Goal: Check status

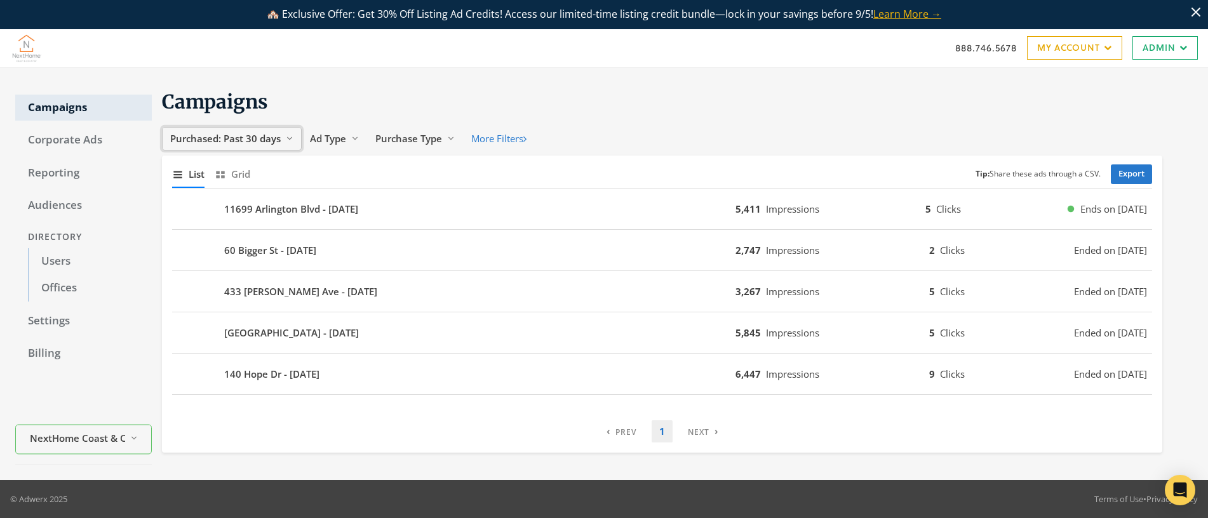
click at [252, 135] on span "Purchased: Past 30 days" at bounding box center [225, 138] width 110 height 13
click at [338, 137] on span "Ad Type" at bounding box center [328, 138] width 36 height 13
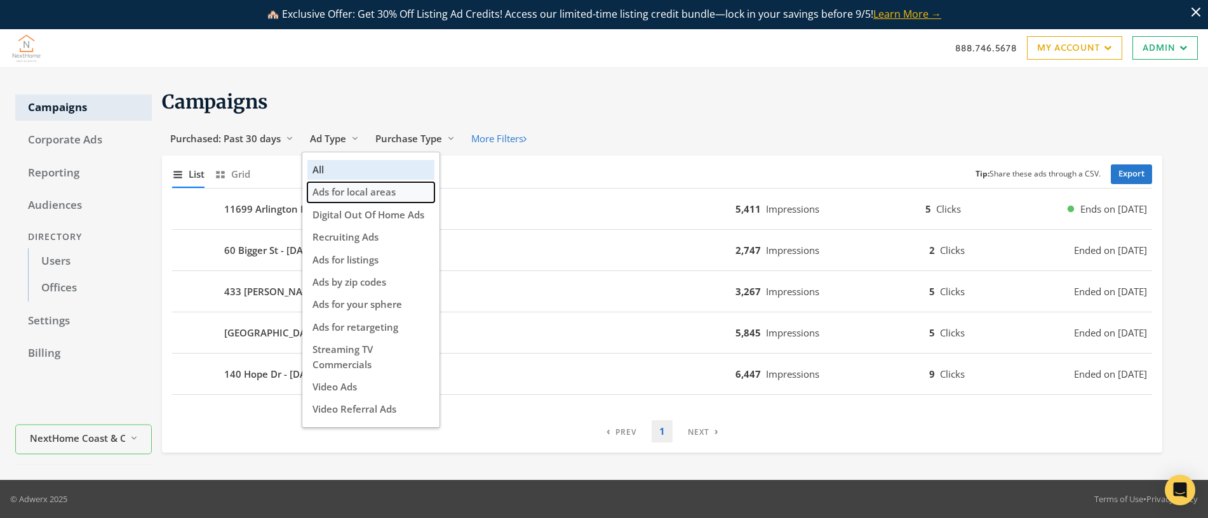
click at [359, 198] on span "Ads for local areas" at bounding box center [353, 191] width 83 height 13
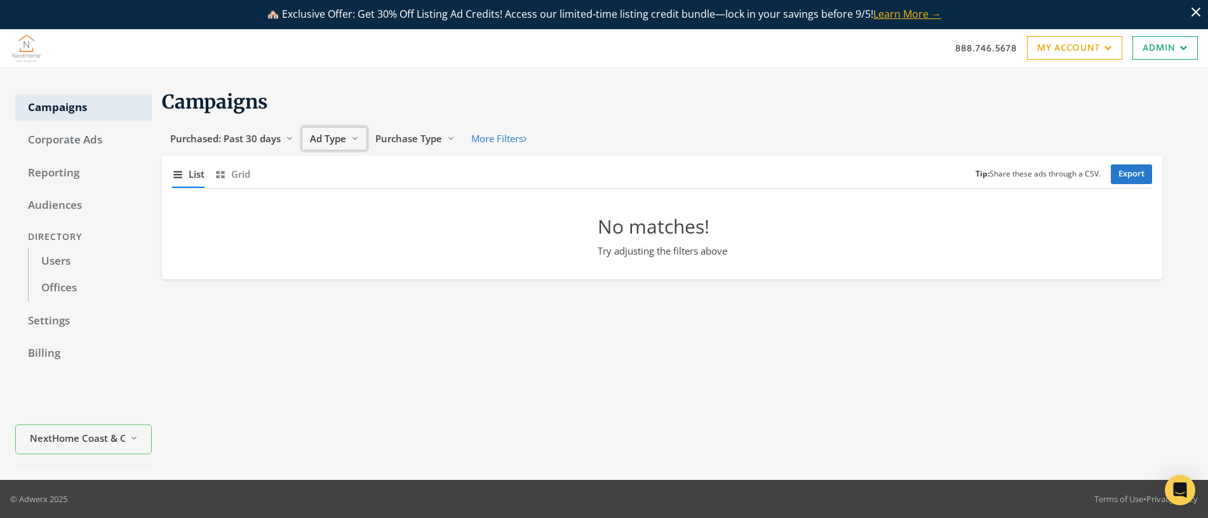
click at [335, 142] on span "Ad Type" at bounding box center [328, 138] width 36 height 13
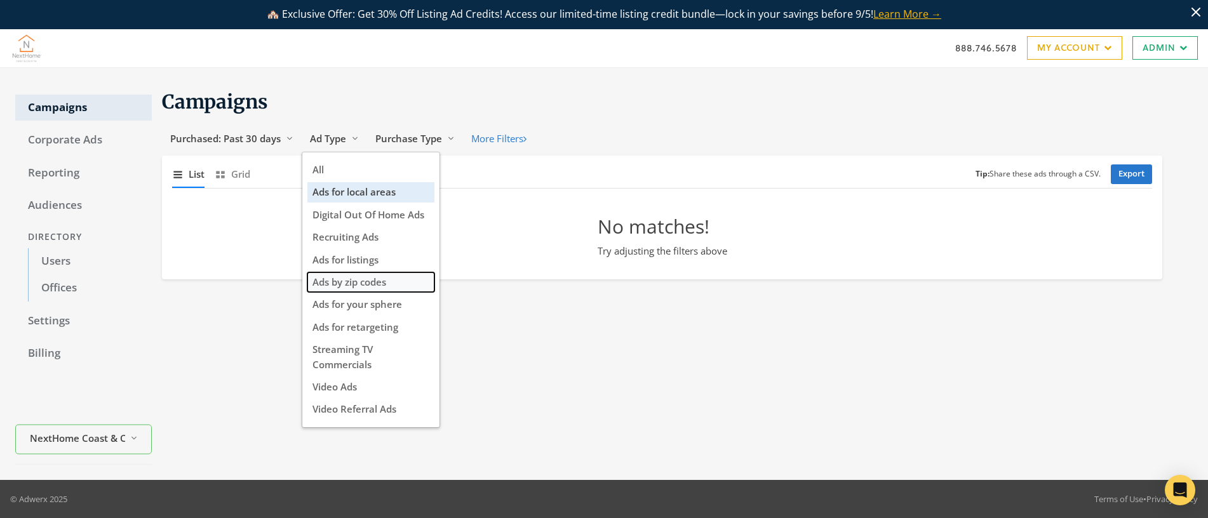
click at [375, 289] on button "Ads by zip codes" at bounding box center [370, 282] width 127 height 20
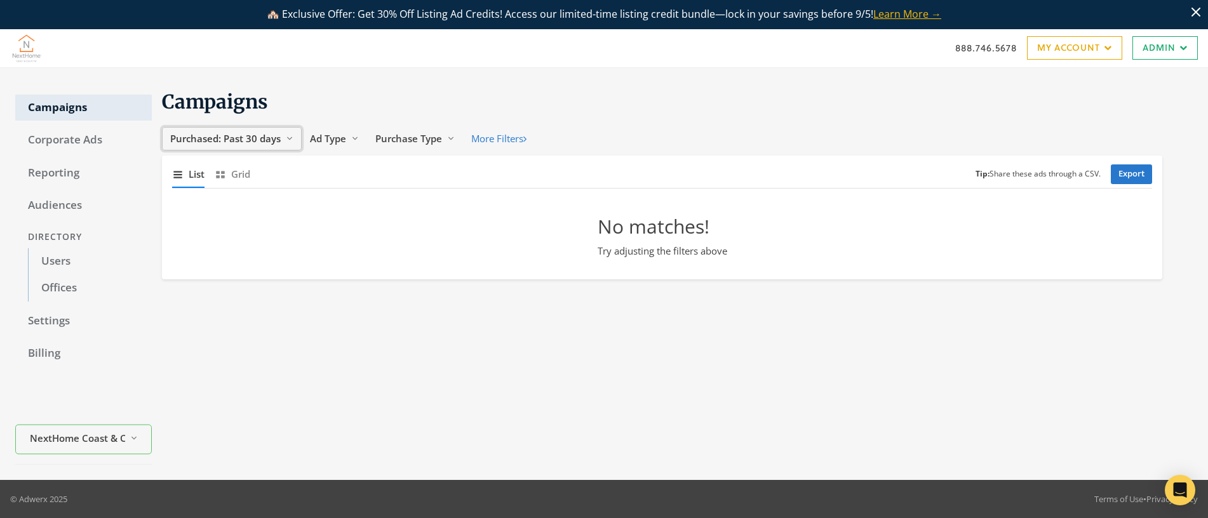
click at [263, 144] on span "Purchased: Past 30 days" at bounding box center [225, 138] width 110 height 13
click at [196, 264] on span "All Time" at bounding box center [191, 259] width 36 height 13
click at [312, 139] on span "Ad Type" at bounding box center [307, 138] width 36 height 13
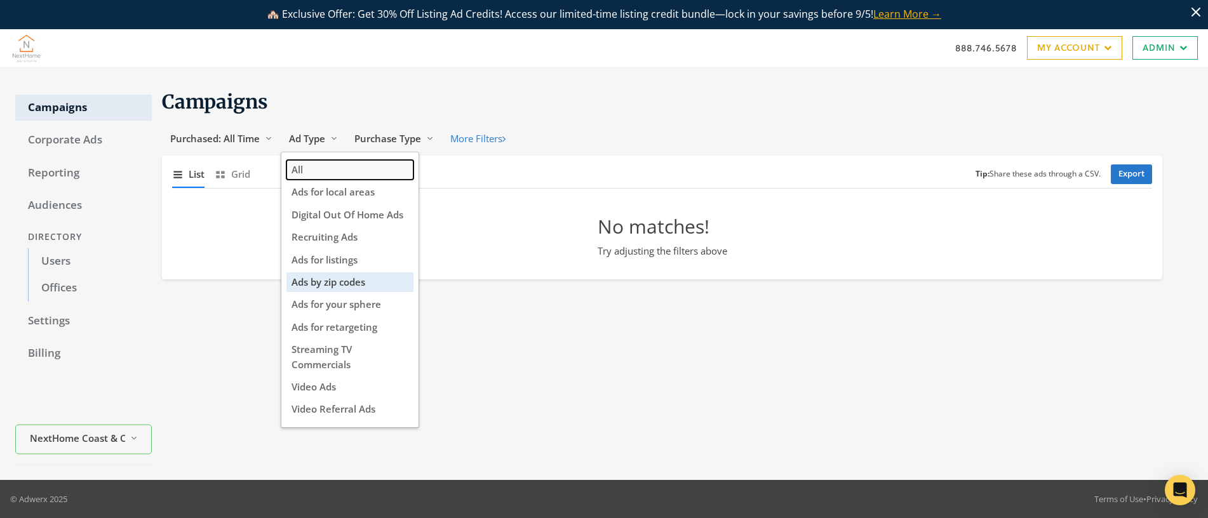
click at [311, 171] on button "All" at bounding box center [349, 170] width 127 height 20
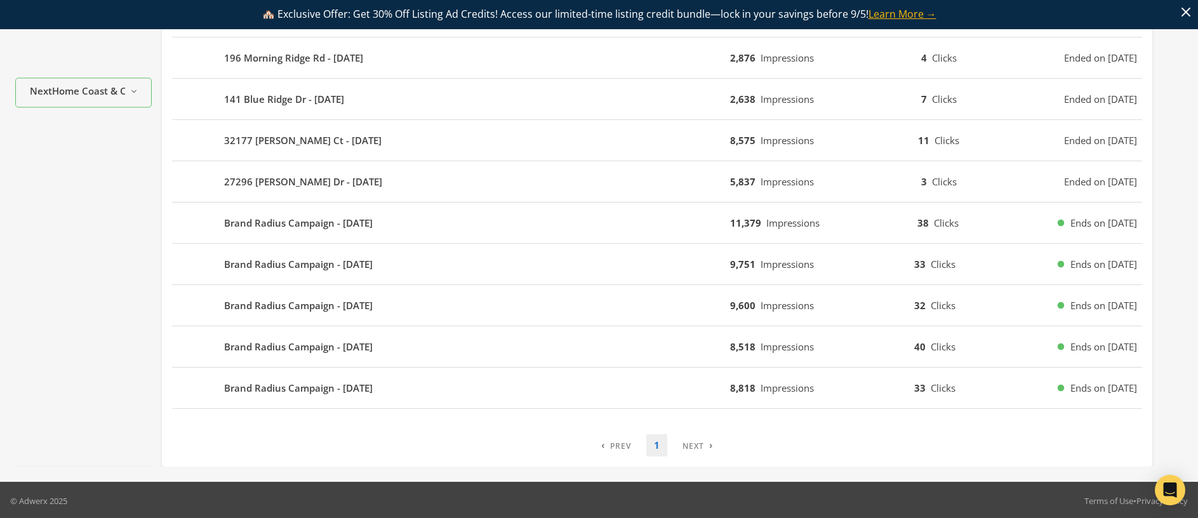
scroll to position [483, 0]
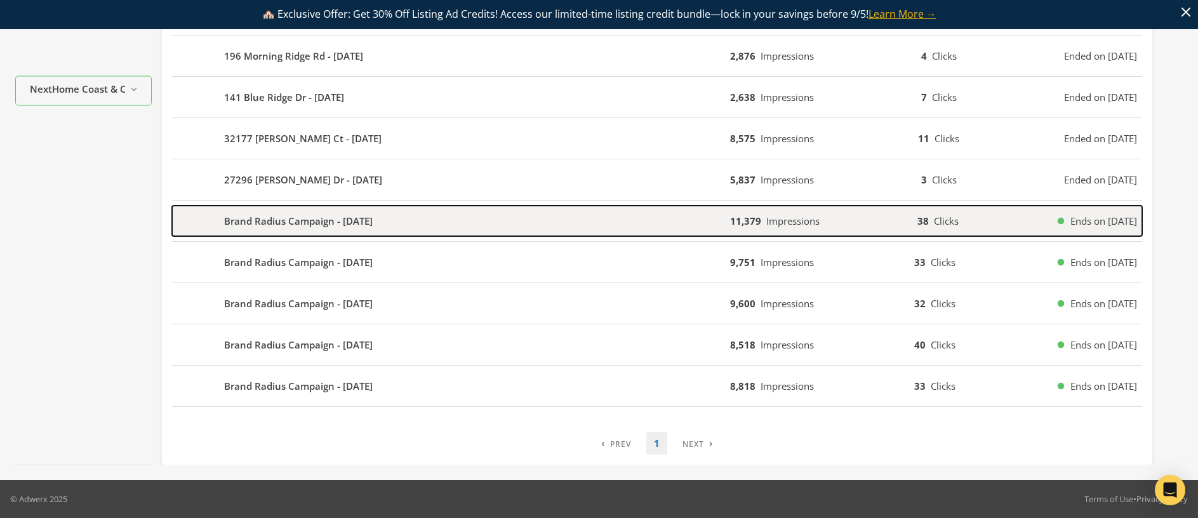
click at [332, 224] on b "Brand Radius Campaign - [DATE]" at bounding box center [298, 221] width 149 height 15
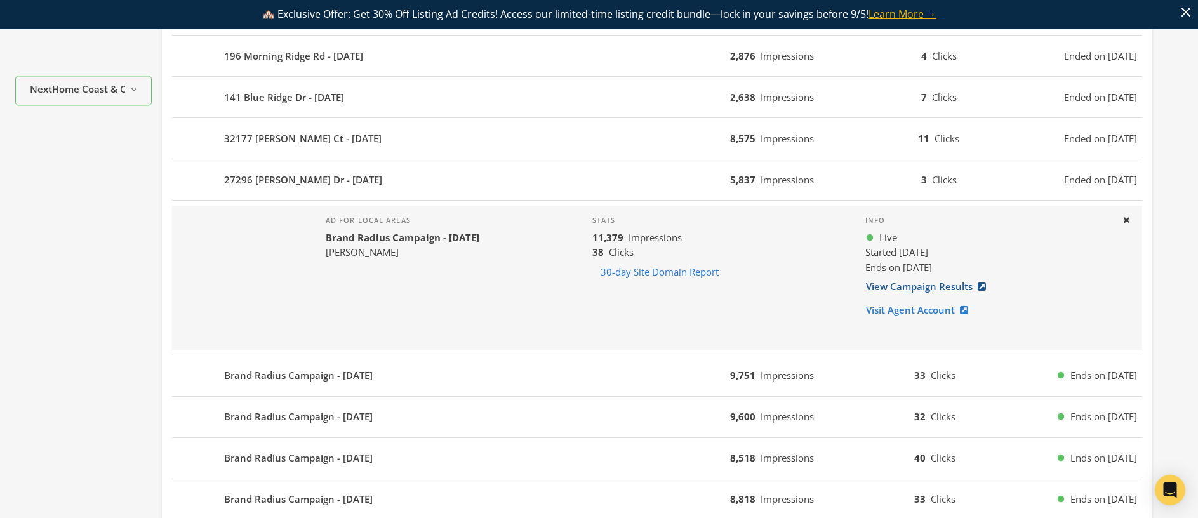
click at [938, 291] on link "View Campaign Results" at bounding box center [929, 286] width 129 height 23
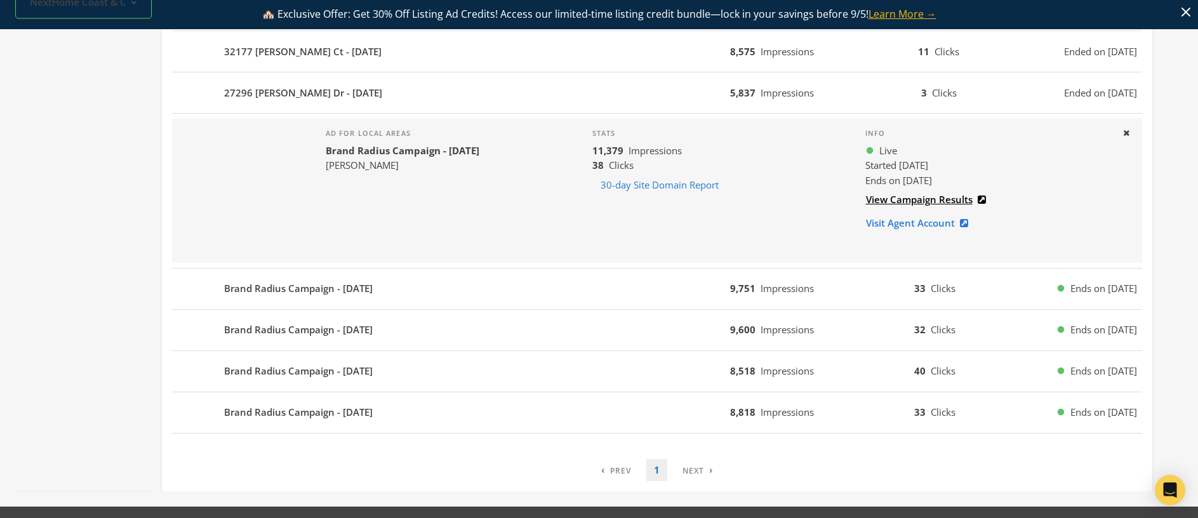
scroll to position [585, 0]
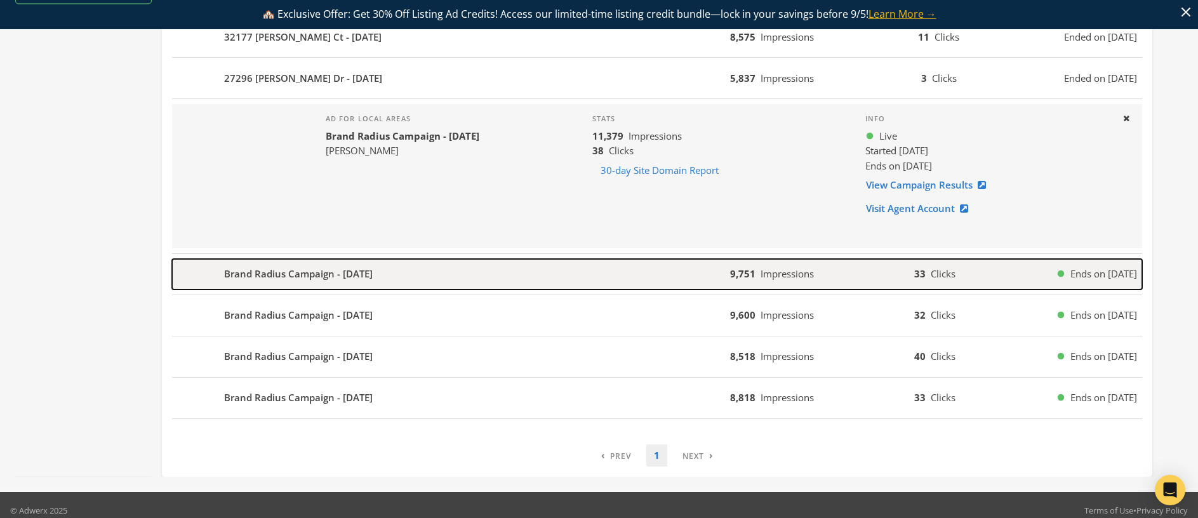
click at [450, 276] on div "Brand Radius Campaign - [DATE]" at bounding box center [451, 274] width 558 height 30
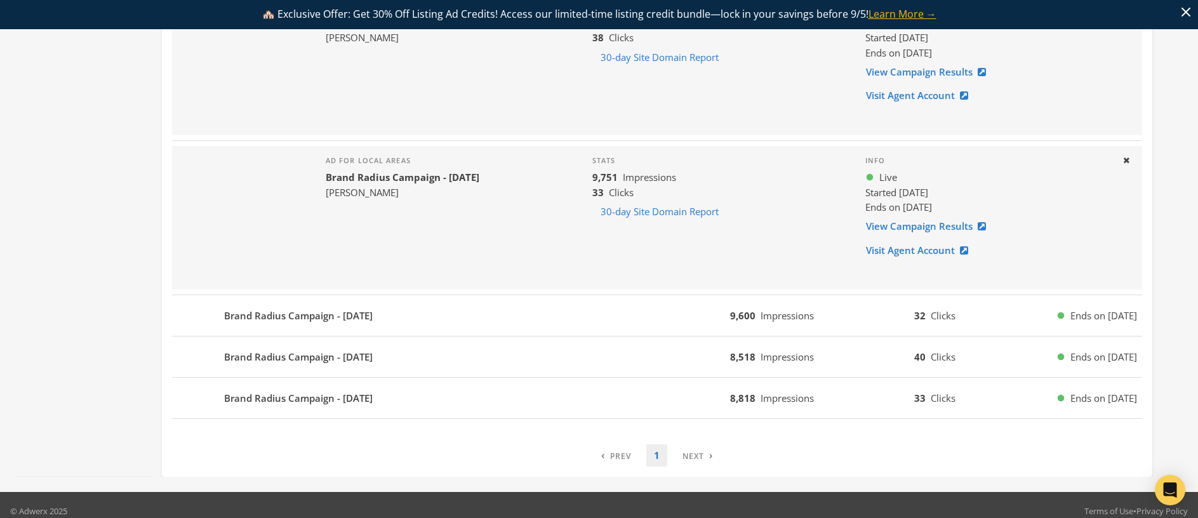
scroll to position [710, 0]
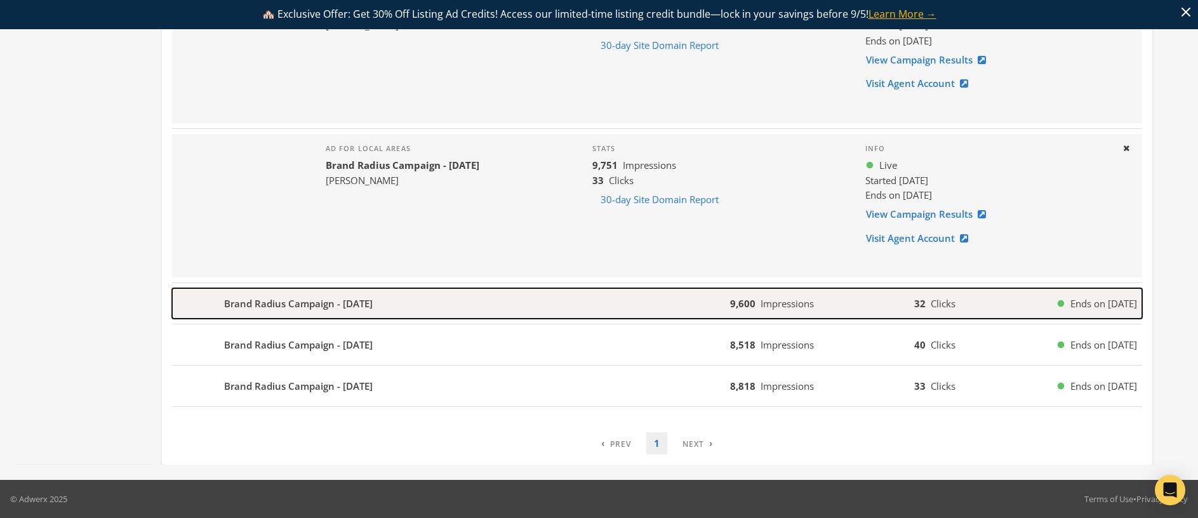
click at [463, 298] on div "Brand Radius Campaign - [DATE]" at bounding box center [451, 303] width 558 height 30
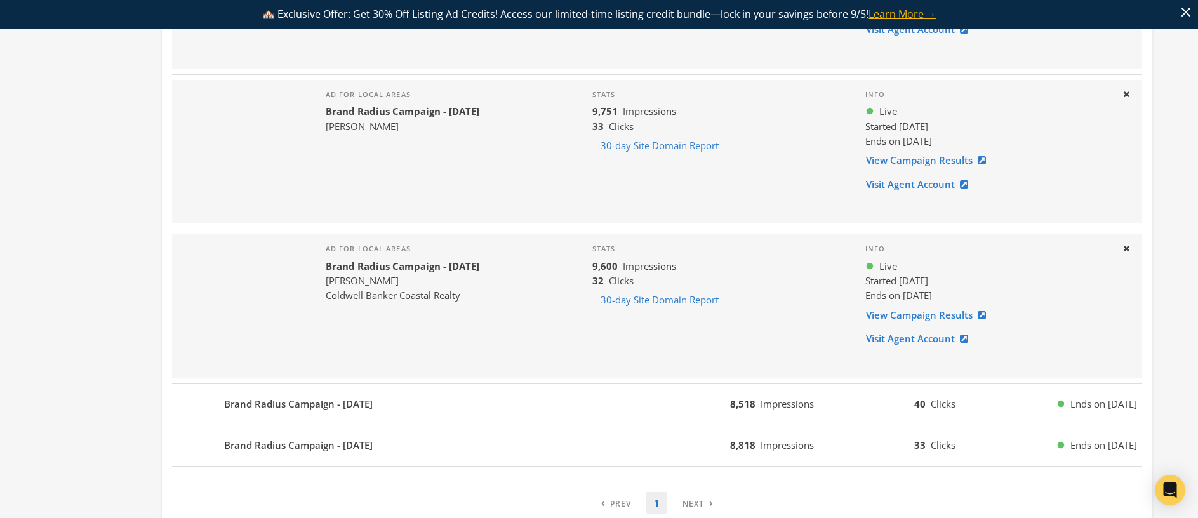
scroll to position [823, 0]
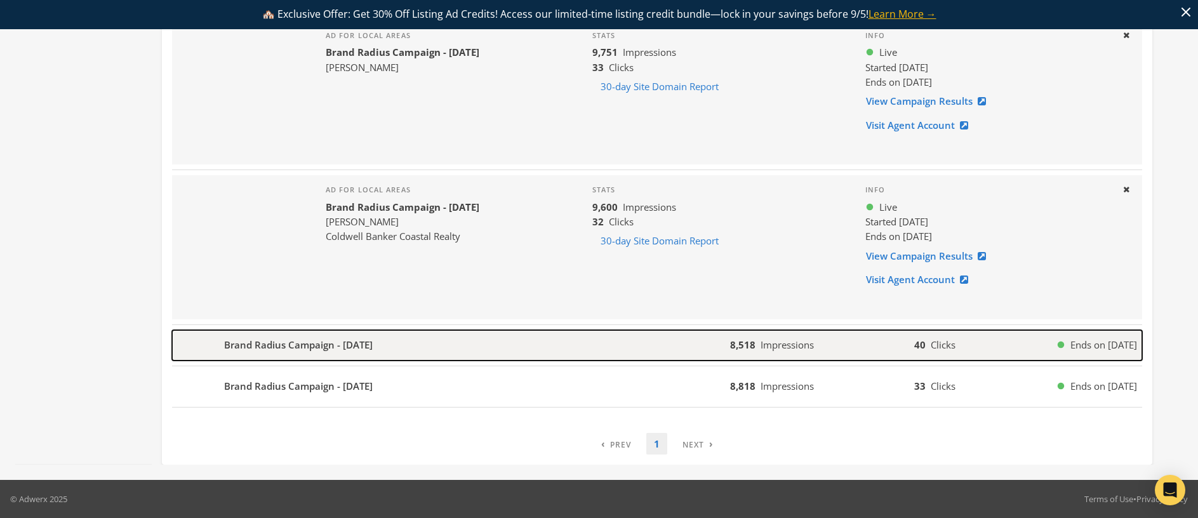
click at [457, 341] on div "Brand Radius Campaign - [DATE]" at bounding box center [451, 345] width 558 height 30
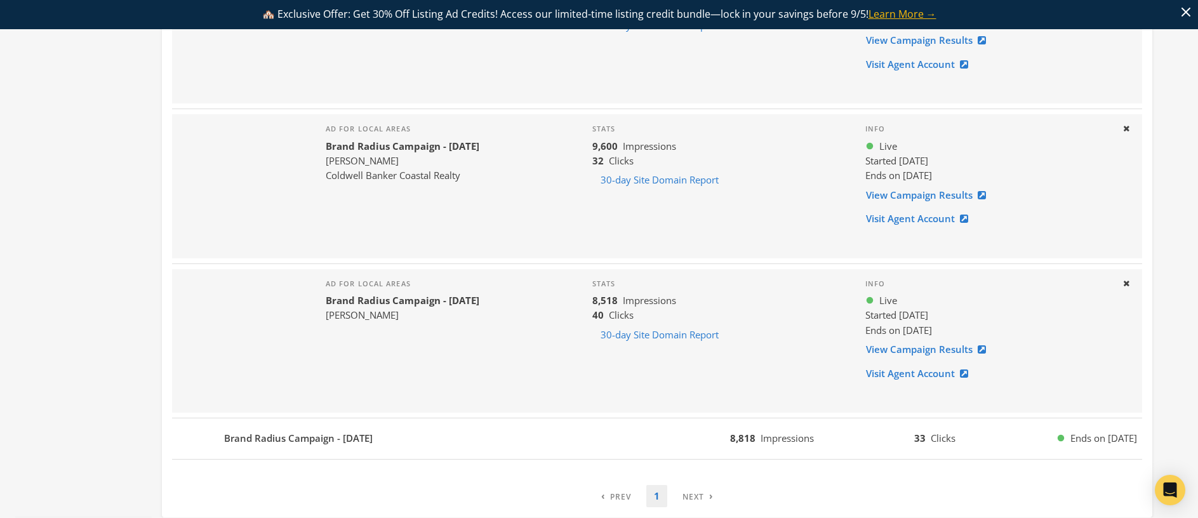
scroll to position [937, 0]
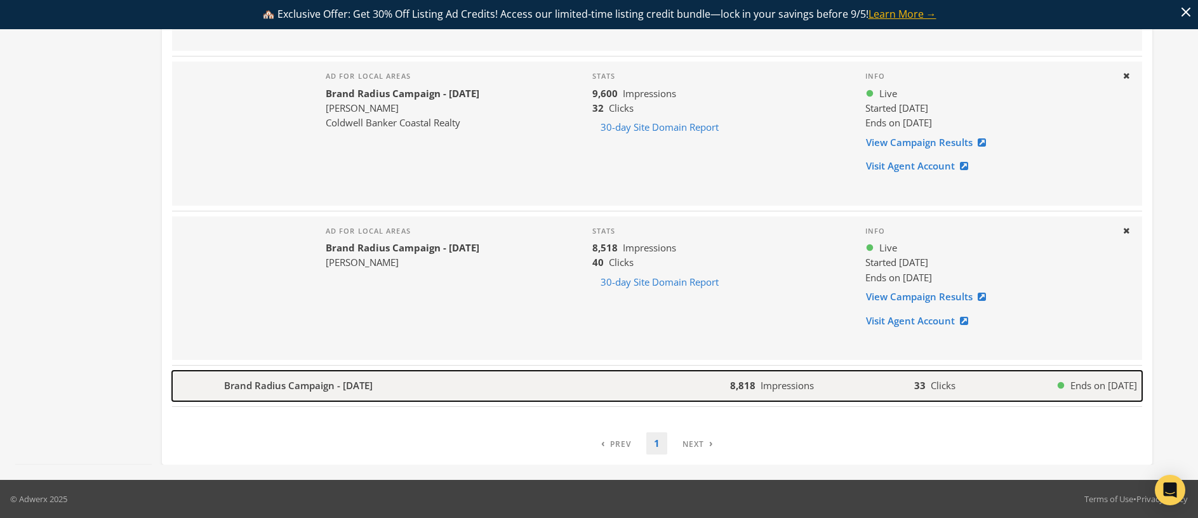
click at [466, 380] on div "Brand Radius Campaign - [DATE]" at bounding box center [451, 386] width 558 height 30
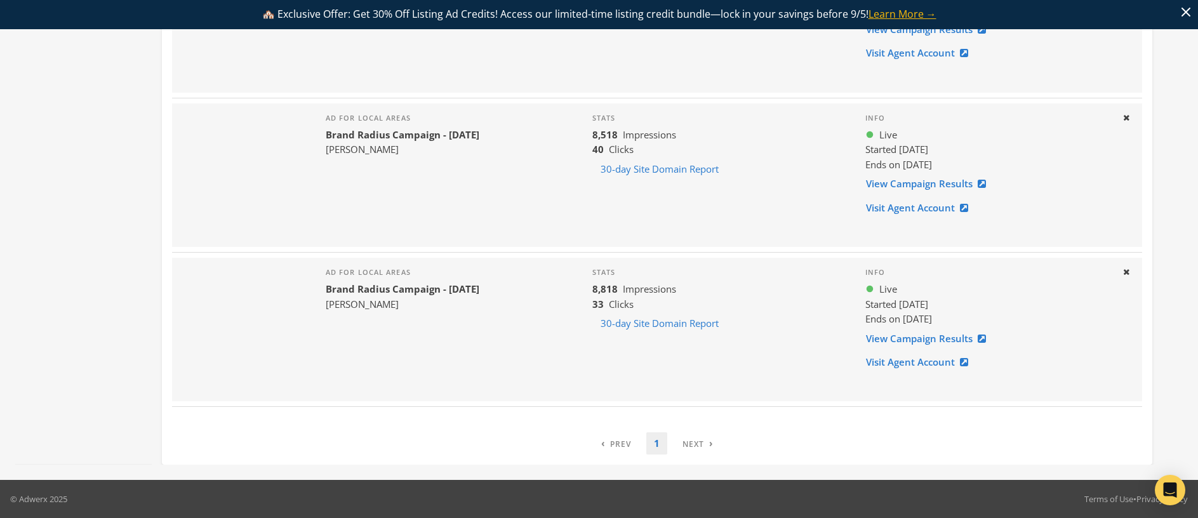
scroll to position [441, 0]
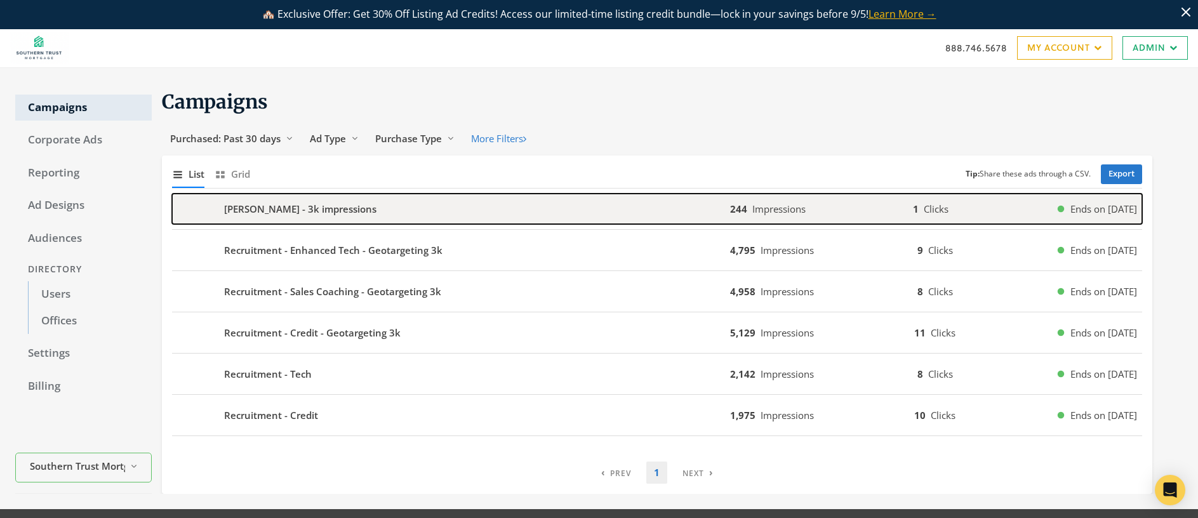
click at [368, 211] on div "[PERSON_NAME] - 3k impressions" at bounding box center [451, 209] width 558 height 30
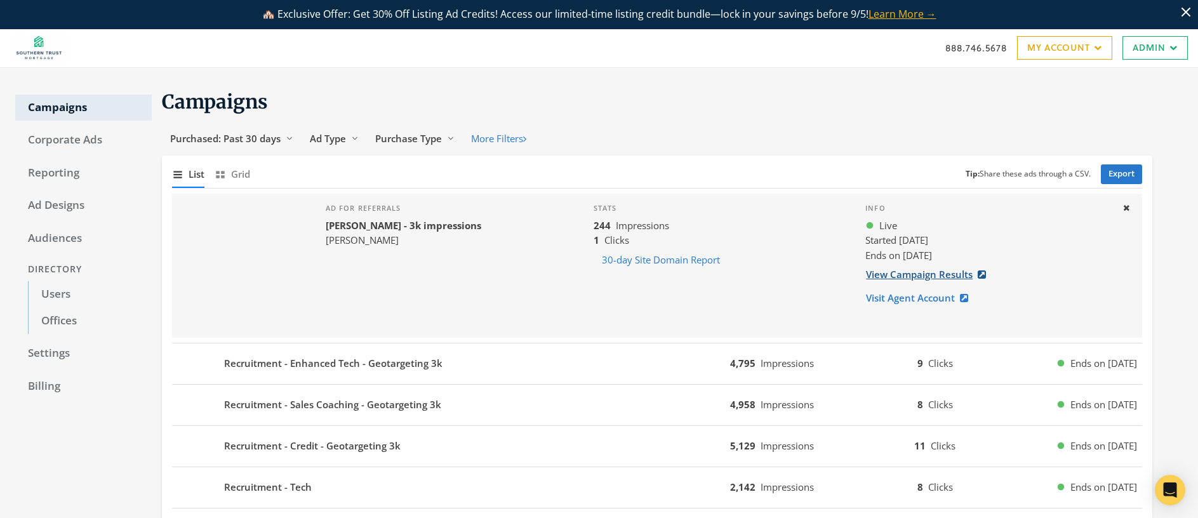
click at [918, 277] on link "View Campaign Results" at bounding box center [929, 274] width 129 height 23
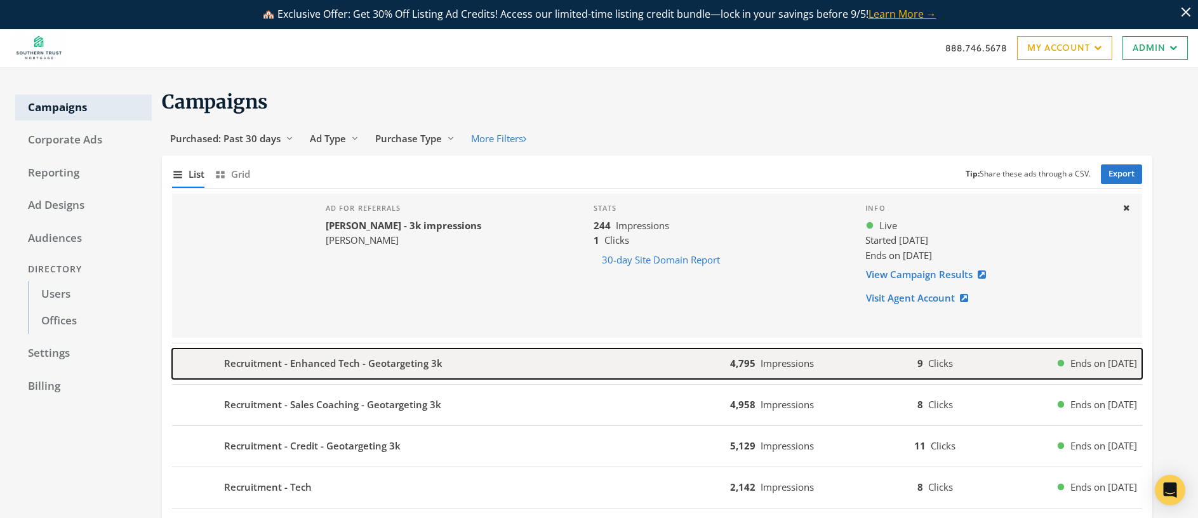
click at [447, 359] on div "Recruitment - Enhanced Tech - Geotargeting 3k" at bounding box center [451, 364] width 558 height 30
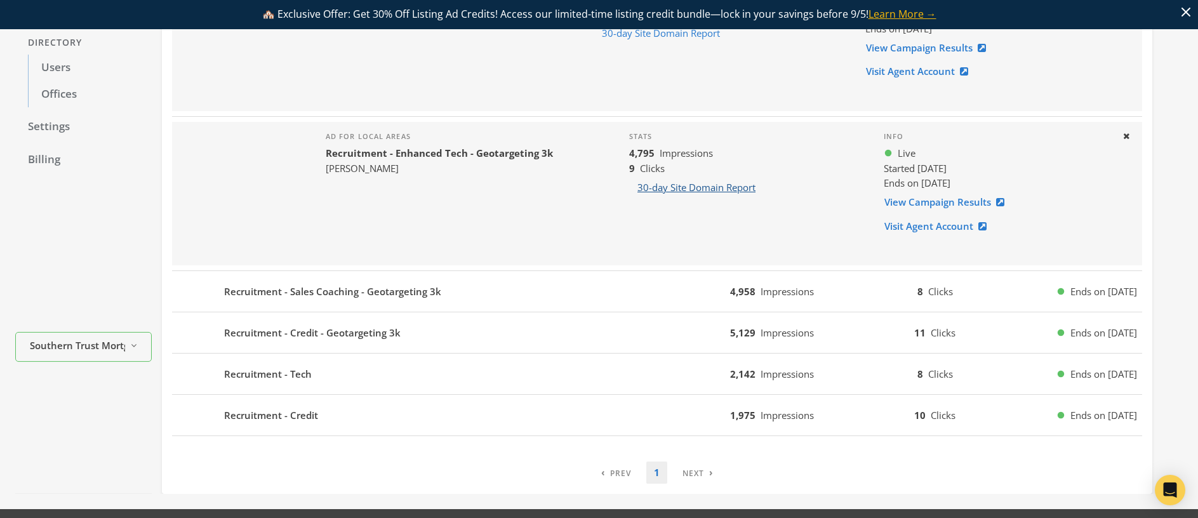
scroll to position [20, 0]
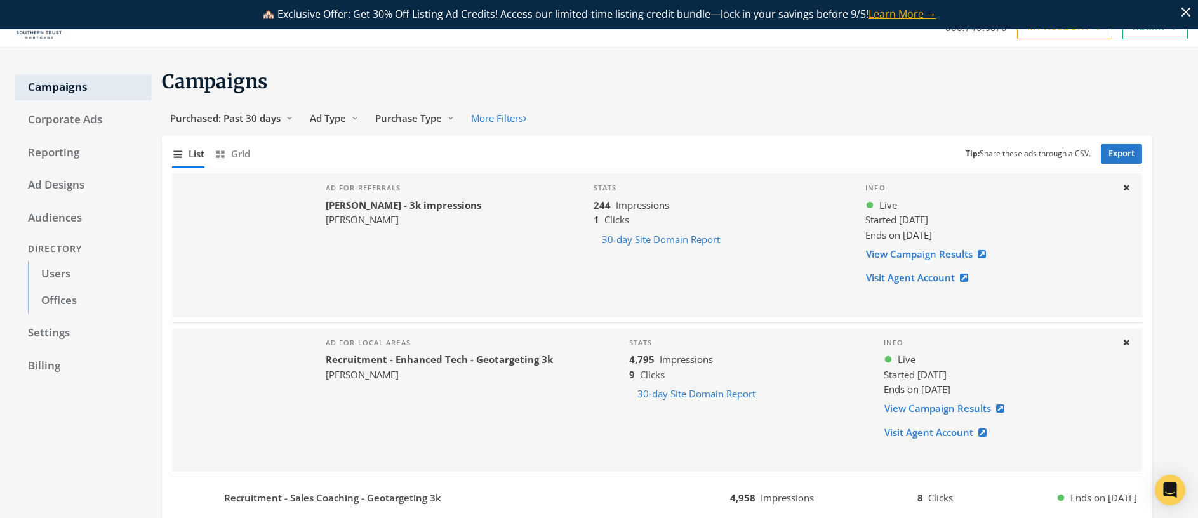
click at [436, 250] on div "Ad for referrals Alex Sheppard - 3k impressions Wendy Lewis" at bounding box center [404, 245] width 176 height 144
click at [911, 253] on link "View Campaign Results" at bounding box center [929, 254] width 129 height 23
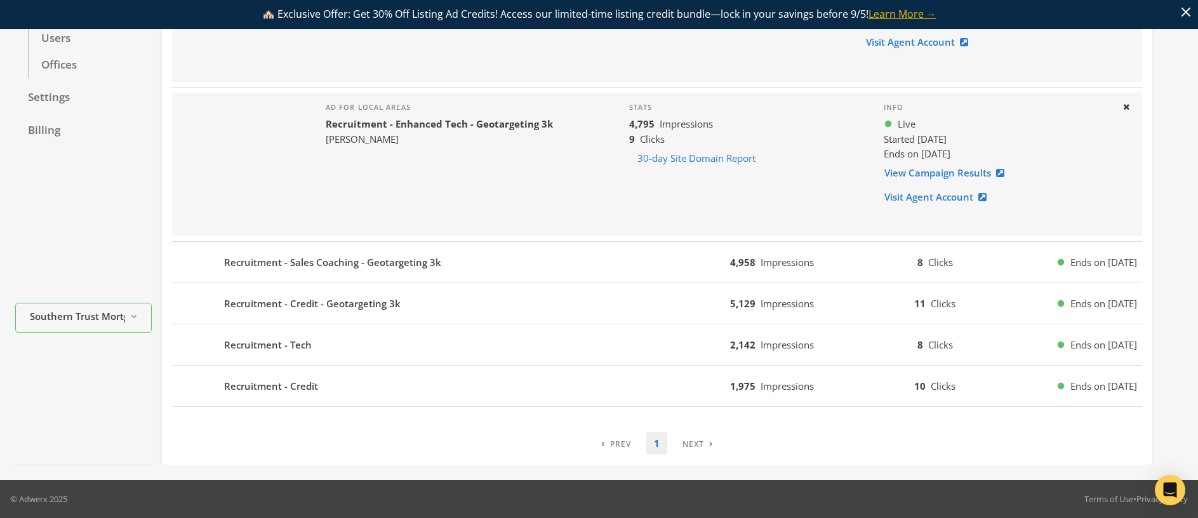
scroll to position [0, 0]
